Goal: Task Accomplishment & Management: Manage account settings

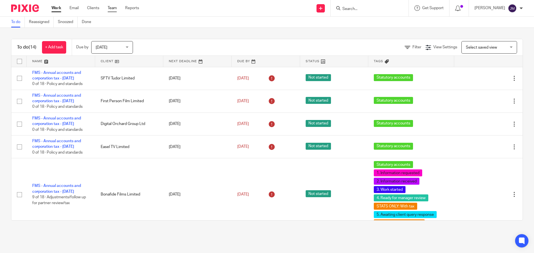
click at [111, 8] on link "Team" at bounding box center [112, 8] width 9 height 6
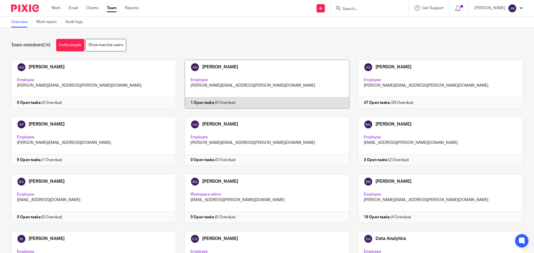
scroll to position [442, 0]
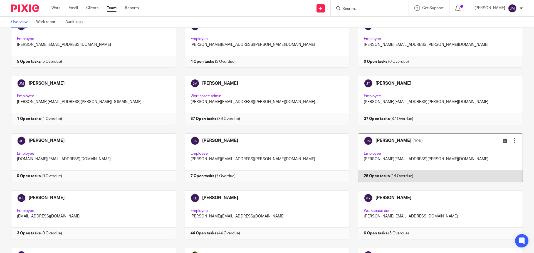
click at [378, 175] on link at bounding box center [435, 157] width 173 height 49
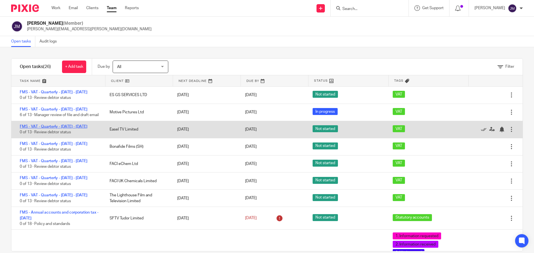
drag, startPoint x: 80, startPoint y: 114, endPoint x: 61, endPoint y: 143, distance: 34.7
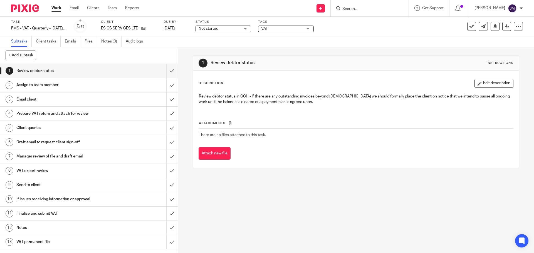
click at [223, 29] on span "Not started" at bounding box center [219, 29] width 42 height 6
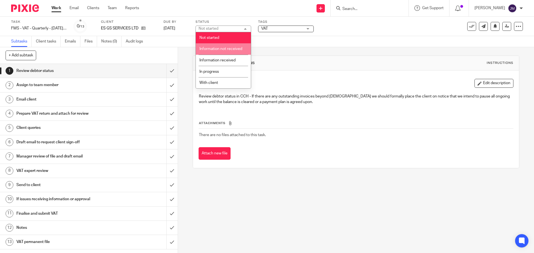
click at [225, 51] on li "Information not received" at bounding box center [223, 48] width 55 height 11
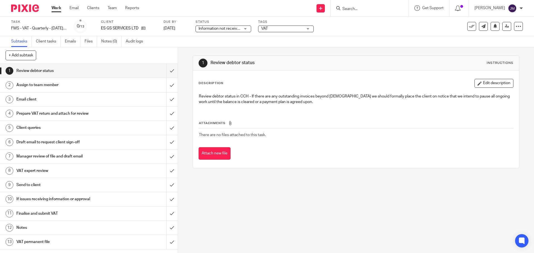
click at [264, 29] on span "VAT" at bounding box center [264, 29] width 7 height 4
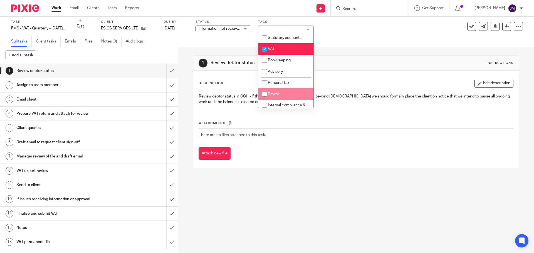
scroll to position [56, 0]
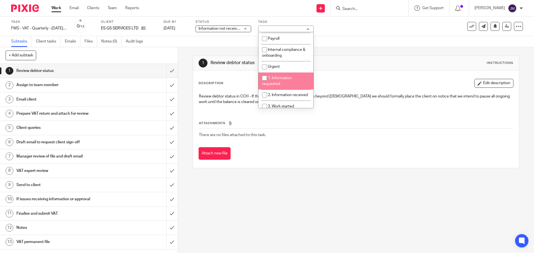
click at [292, 79] on span "1. Information requested" at bounding box center [277, 81] width 30 height 10
checkbox input "true"
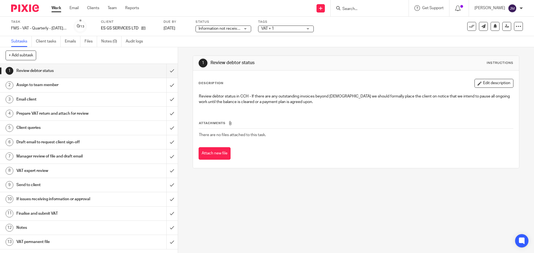
click at [404, 84] on div "Description Edit description" at bounding box center [355, 83] width 314 height 9
click at [216, 30] on span "Not started" at bounding box center [208, 29] width 20 height 4
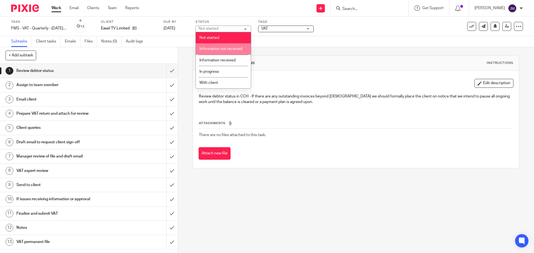
click at [219, 46] on li "Information not received" at bounding box center [223, 48] width 55 height 11
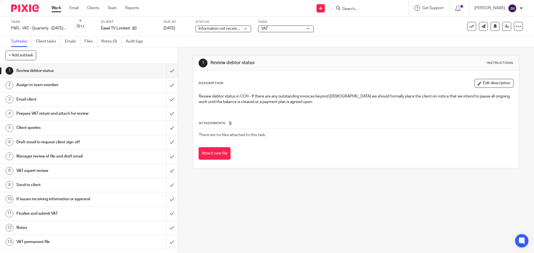
click at [277, 29] on span "VAT" at bounding box center [282, 29] width 42 height 6
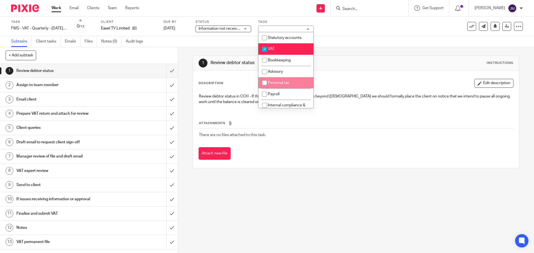
scroll to position [28, 0]
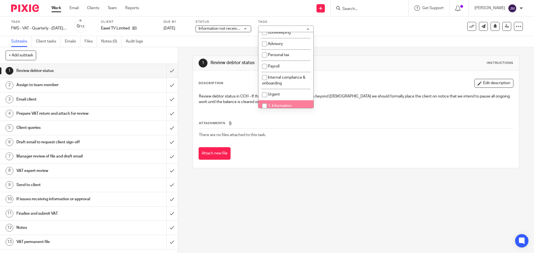
click at [280, 104] on span "1. Information requested" at bounding box center [277, 109] width 30 height 10
checkbox input "true"
click at [338, 94] on p "Review debtor status in CCH - If there are any outstanding invoices beyond 2 mo…" at bounding box center [356, 99] width 314 height 11
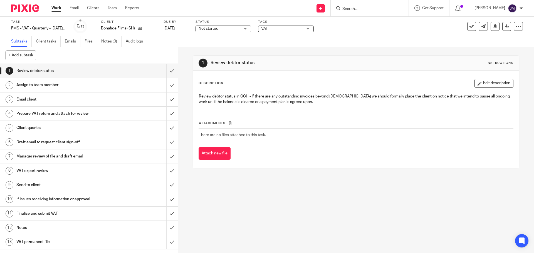
click at [233, 29] on span "Not started" at bounding box center [219, 29] width 42 height 6
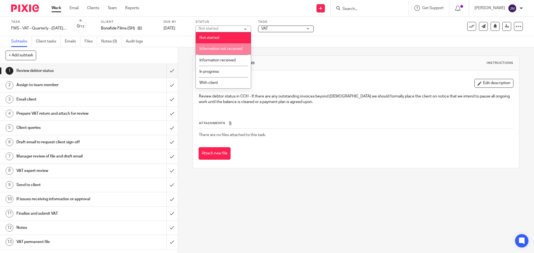
click at [232, 46] on li "Information not received" at bounding box center [223, 48] width 55 height 11
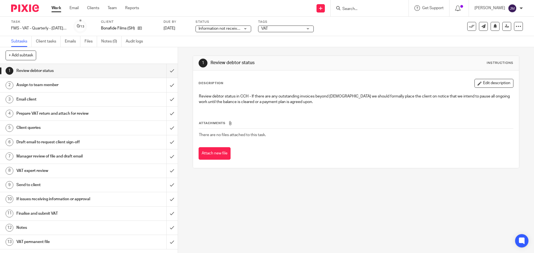
click at [282, 26] on div "VAT" at bounding box center [286, 29] width 56 height 7
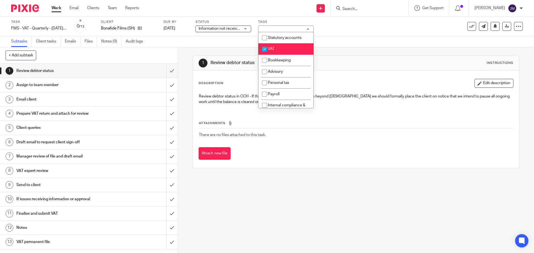
scroll to position [56, 0]
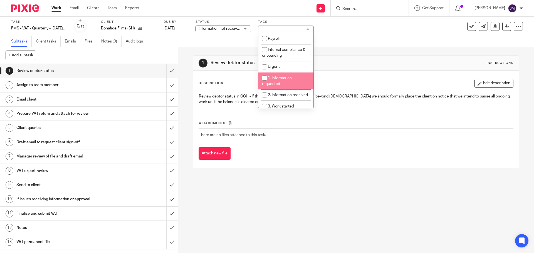
click at [290, 80] on span "1. Information requested" at bounding box center [277, 81] width 30 height 10
checkbox input "true"
click at [339, 101] on p "Review debtor status in CCH - If there are any outstanding invoices beyond 2 mo…" at bounding box center [356, 99] width 314 height 11
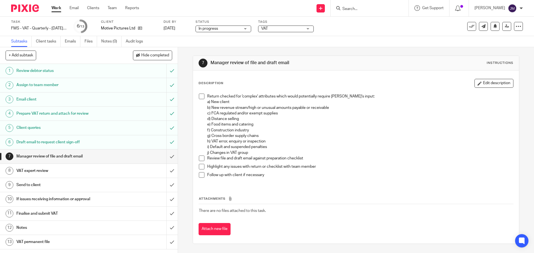
click at [264, 28] on span "VAT" at bounding box center [264, 29] width 7 height 4
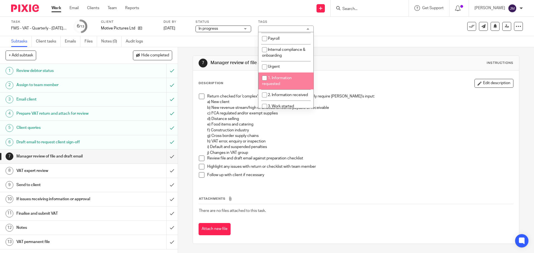
scroll to position [83, 0]
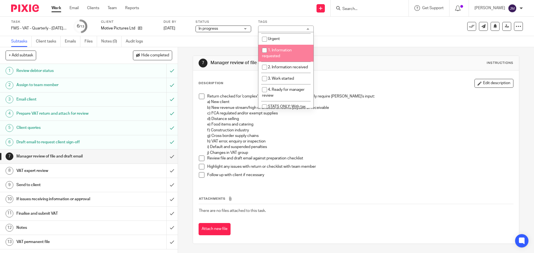
click at [284, 54] on li "1. Information requested" at bounding box center [285, 53] width 55 height 17
checkbox input "true"
click at [287, 67] on span "2. Information received" at bounding box center [288, 67] width 40 height 4
checkbox input "true"
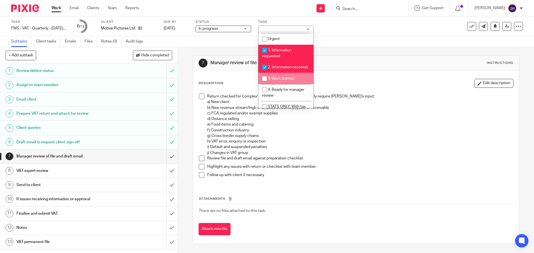
click at [290, 81] on span "3. Work started" at bounding box center [281, 79] width 26 height 4
checkbox input "true"
click at [290, 94] on span "4. Ready for manager review" at bounding box center [283, 93] width 43 height 10
checkbox input "true"
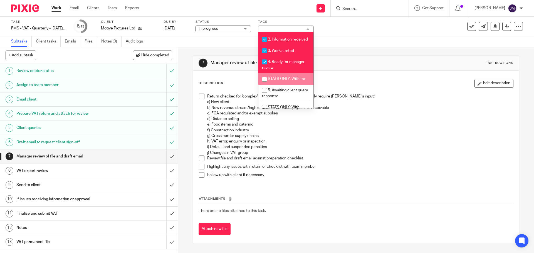
click at [287, 97] on span "5. Awaiting client query response" at bounding box center [285, 93] width 46 height 10
checkbox input "true"
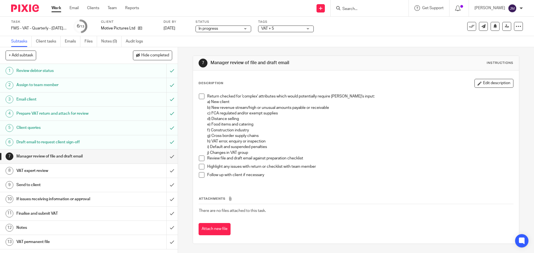
click at [368, 78] on div "Description Edit description Return checked for 'complex' attributes which woul…" at bounding box center [355, 157] width 325 height 173
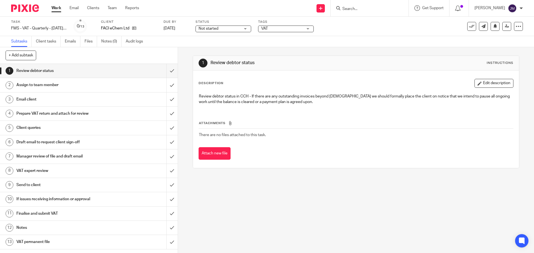
click at [244, 33] on div "Task FMS - VAT - Quarterly - [DATE] - [DATE] Save FMS - VAT - Quarterly - [DATE…" at bounding box center [267, 26] width 534 height 19
click at [237, 28] on span "Not started" at bounding box center [219, 29] width 42 height 6
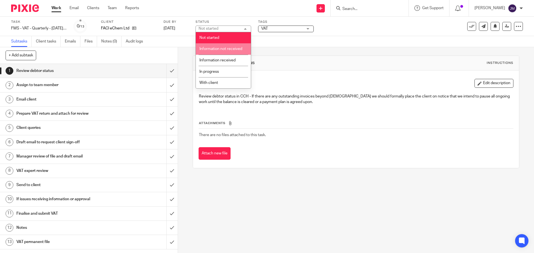
click at [225, 52] on li "Information not received" at bounding box center [223, 48] width 55 height 11
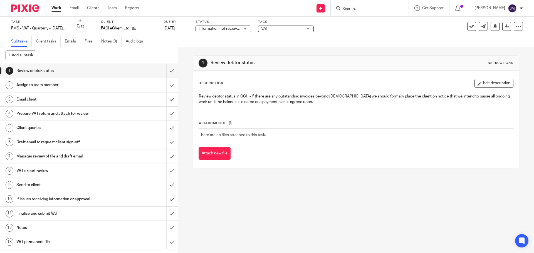
click at [274, 30] on span "VAT" at bounding box center [282, 29] width 42 height 6
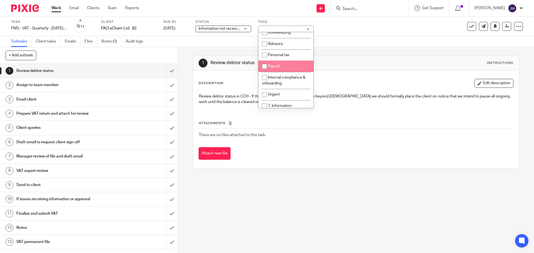
scroll to position [83, 0]
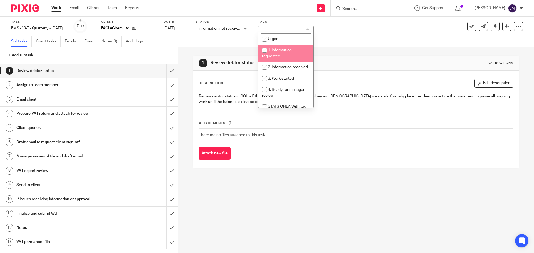
click at [286, 51] on span "1. Information requested" at bounding box center [277, 53] width 30 height 10
checkbox input "true"
click at [331, 153] on div "Attach new file" at bounding box center [355, 153] width 314 height 13
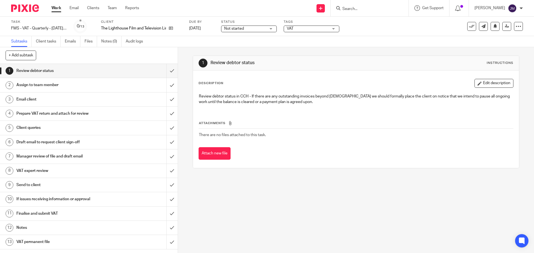
click at [250, 30] on span "Not started" at bounding box center [245, 29] width 42 height 6
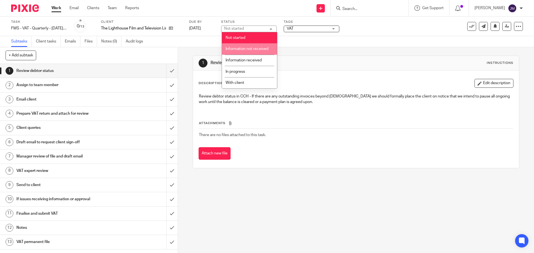
click at [249, 47] on span "Information not received" at bounding box center [246, 49] width 43 height 4
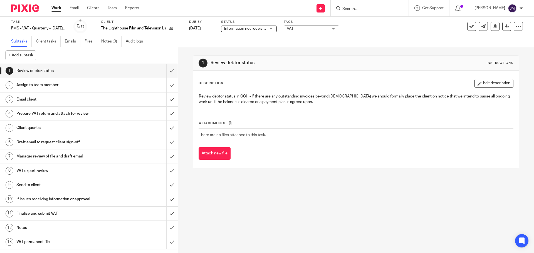
click at [305, 27] on span "VAT" at bounding box center [308, 29] width 42 height 6
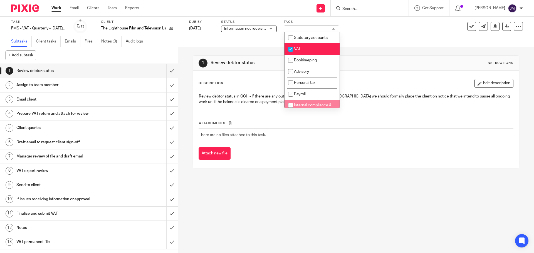
scroll to position [56, 0]
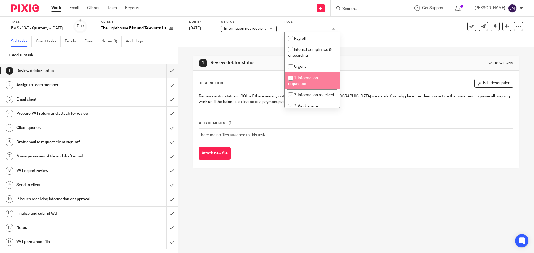
click at [307, 77] on span "1. Information requested" at bounding box center [303, 81] width 30 height 10
checkbox input "true"
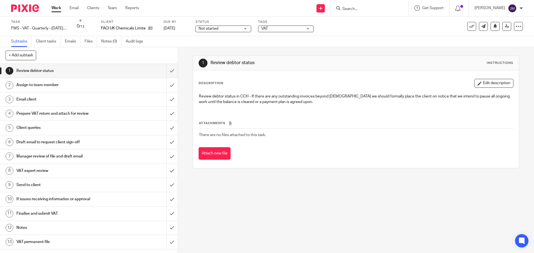
click at [233, 28] on span "Not started" at bounding box center [219, 29] width 42 height 6
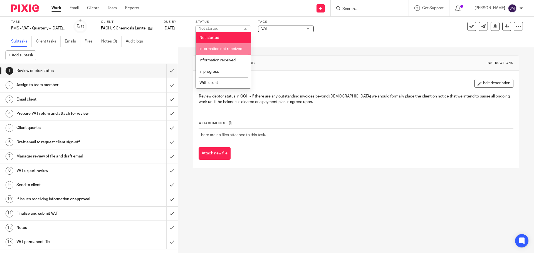
click at [230, 50] on span "Information not received" at bounding box center [220, 49] width 43 height 4
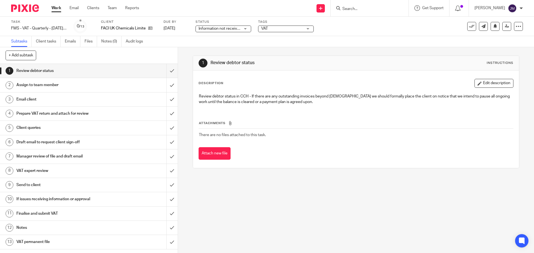
click at [277, 30] on span "VAT" at bounding box center [282, 29] width 42 height 6
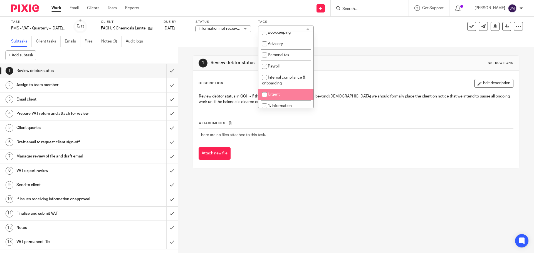
scroll to position [56, 0]
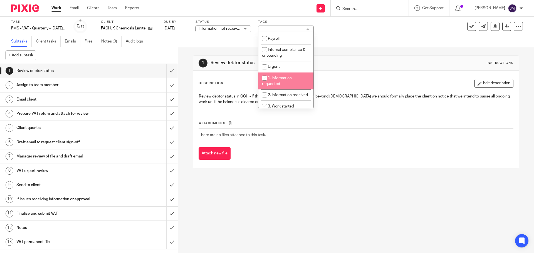
click at [286, 82] on li "1. Information requested" at bounding box center [285, 81] width 55 height 17
checkbox input "true"
click at [320, 153] on div "Attach new file" at bounding box center [355, 153] width 314 height 13
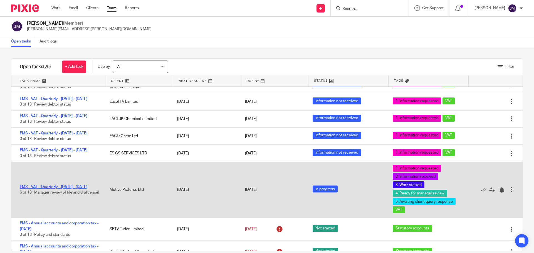
scroll to position [83, 0]
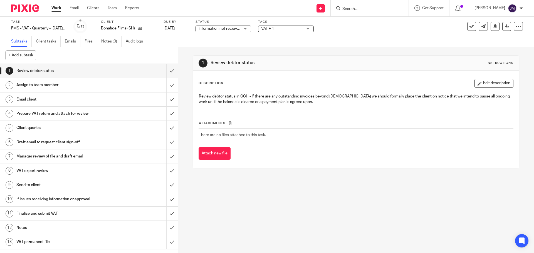
click at [42, 169] on h1 "VAT expert review" at bounding box center [64, 171] width 96 height 8
click at [53, 174] on h1 "VAT expert review" at bounding box center [64, 171] width 96 height 8
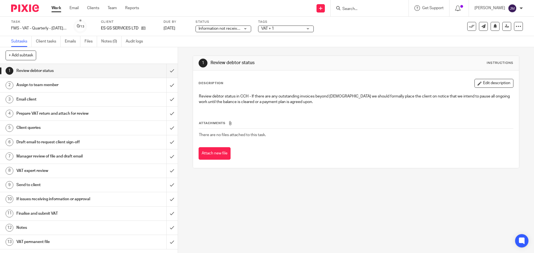
click at [53, 174] on h1 "VAT expert review" at bounding box center [64, 171] width 96 height 8
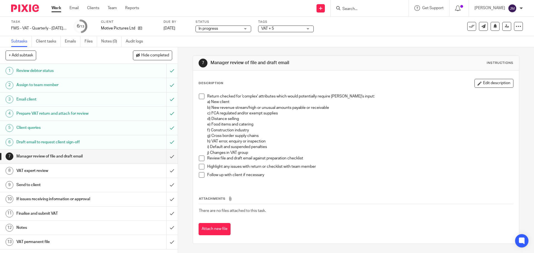
click at [53, 174] on h1 "VAT expert review" at bounding box center [64, 171] width 96 height 8
